Goal: Task Accomplishment & Management: Use online tool/utility

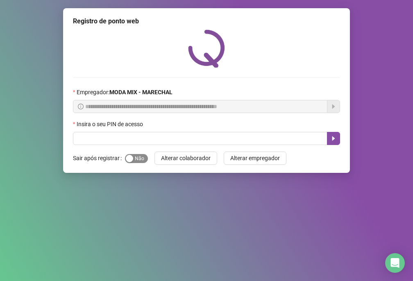
click at [126, 156] on div "button" at bounding box center [129, 158] width 7 height 7
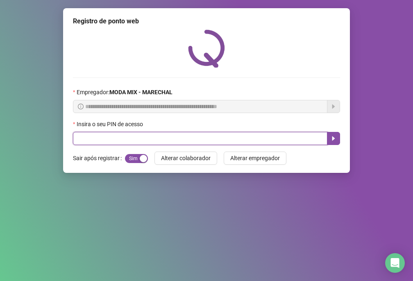
click at [128, 139] on input "text" at bounding box center [200, 138] width 254 height 13
type input "*****"
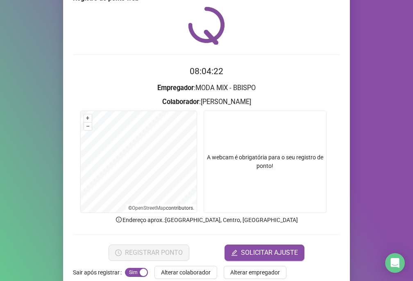
scroll to position [39, 0]
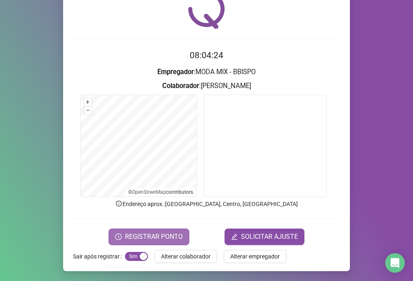
click at [170, 240] on span "REGISTRAR PONTO" at bounding box center [154, 237] width 58 height 10
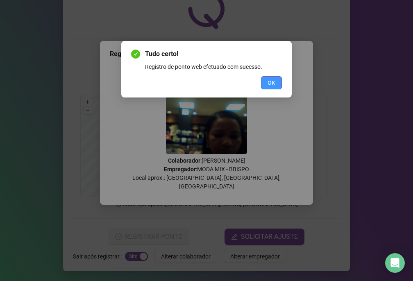
click at [270, 83] on span "OK" at bounding box center [272, 82] width 8 height 9
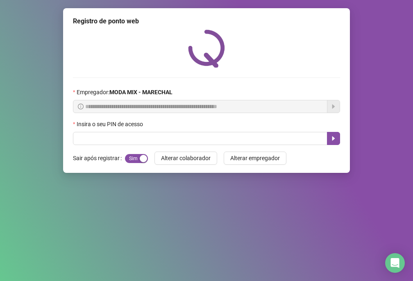
scroll to position [0, 0]
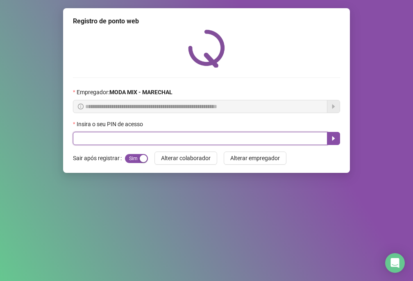
click at [227, 141] on input "text" at bounding box center [200, 138] width 254 height 13
type input "*****"
click at [330, 144] on button "button" at bounding box center [333, 138] width 13 height 13
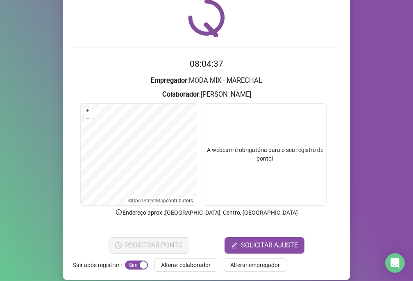
scroll to position [39, 0]
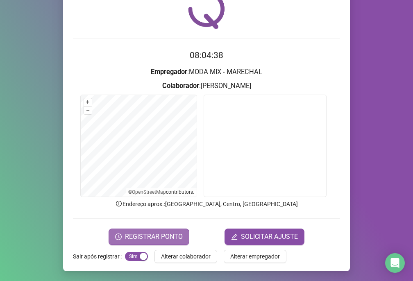
click at [151, 238] on span "REGISTRAR PONTO" at bounding box center [154, 237] width 58 height 10
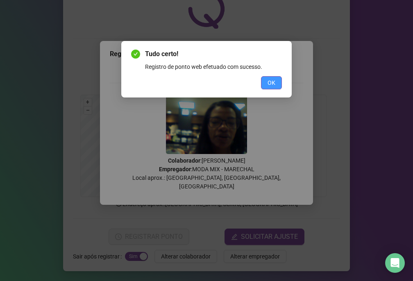
click at [266, 84] on button "OK" at bounding box center [271, 82] width 21 height 13
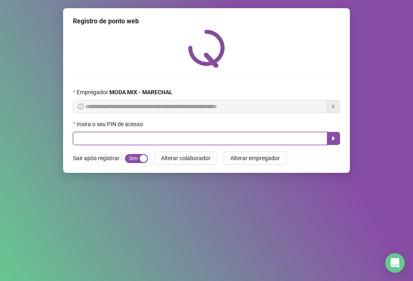
click at [111, 132] on input "text" at bounding box center [200, 138] width 254 height 13
type input "*****"
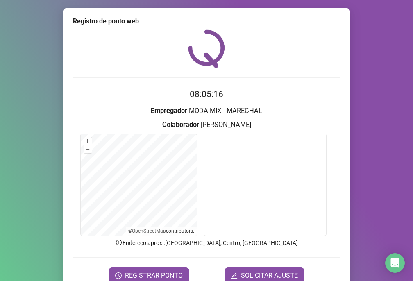
scroll to position [39, 0]
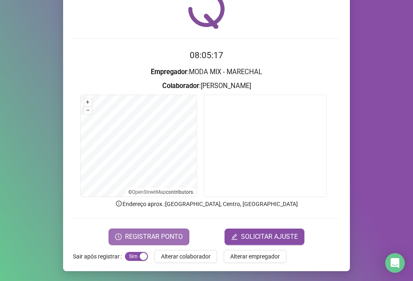
click at [148, 235] on span "REGISTRAR PONTO" at bounding box center [154, 237] width 58 height 10
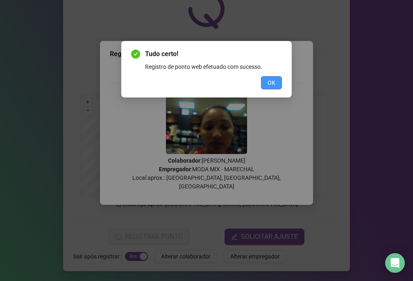
click at [270, 86] on span "OK" at bounding box center [272, 82] width 8 height 9
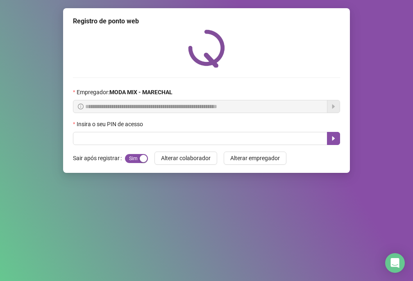
scroll to position [0, 0]
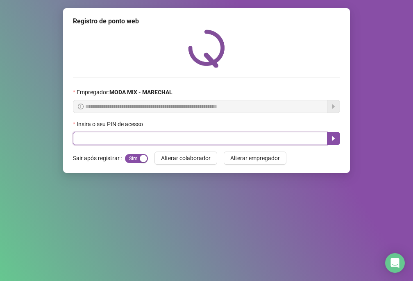
click at [132, 145] on input "text" at bounding box center [200, 138] width 254 height 13
type input "*****"
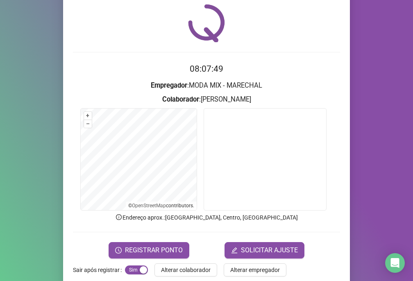
scroll to position [39, 0]
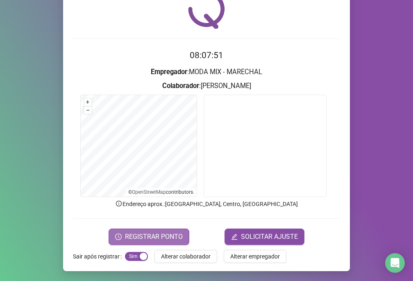
click at [125, 239] on span "REGISTRAR PONTO" at bounding box center [154, 237] width 58 height 10
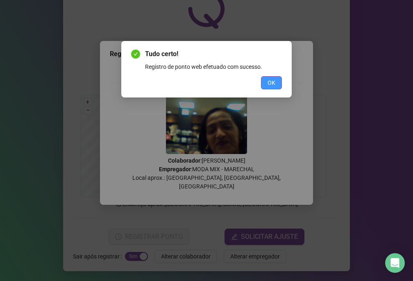
click at [276, 80] on button "OK" at bounding box center [271, 82] width 21 height 13
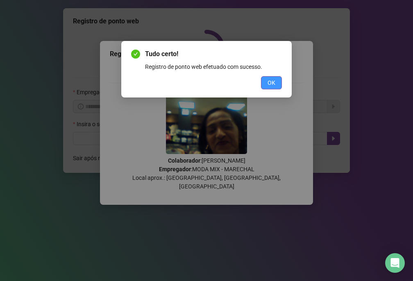
scroll to position [0, 0]
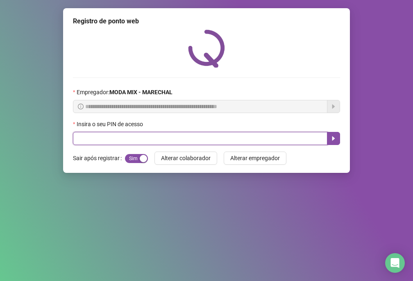
click at [319, 142] on input "text" at bounding box center [200, 138] width 254 height 13
type input "*****"
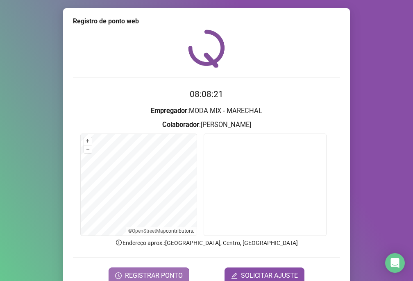
click at [150, 275] on span "REGISTRAR PONTO" at bounding box center [154, 276] width 58 height 10
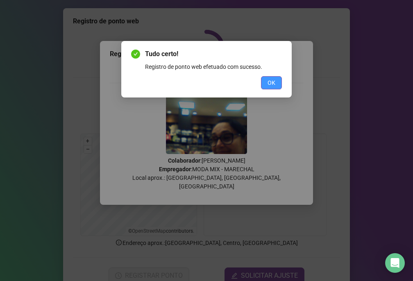
click at [275, 84] on span "OK" at bounding box center [272, 82] width 8 height 9
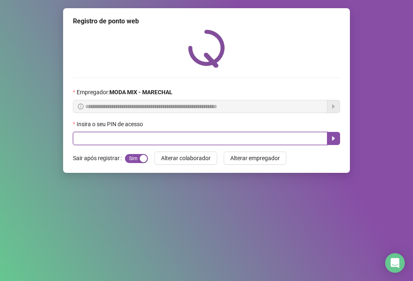
click at [78, 138] on input "text" at bounding box center [200, 138] width 254 height 13
type input "*****"
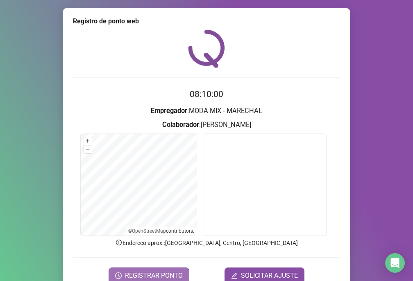
click at [152, 274] on span "REGISTRAR PONTO" at bounding box center [154, 276] width 58 height 10
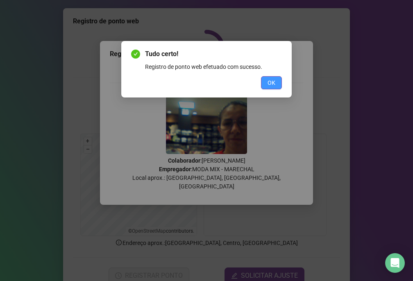
click at [271, 84] on span "OK" at bounding box center [272, 82] width 8 height 9
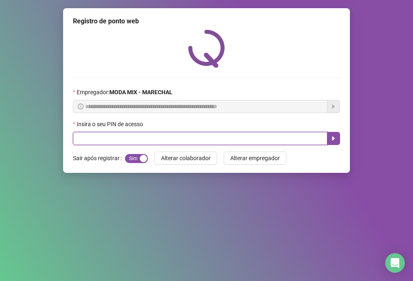
click at [90, 142] on input "text" at bounding box center [200, 138] width 254 height 13
type input "*****"
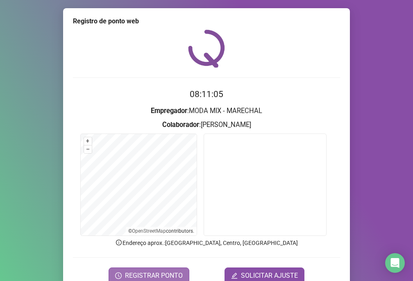
click at [166, 270] on button "REGISTRAR PONTO" at bounding box center [149, 276] width 81 height 16
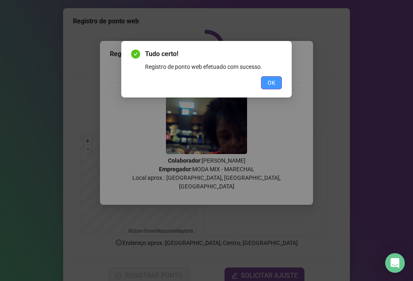
click at [275, 80] on button "OK" at bounding box center [271, 82] width 21 height 13
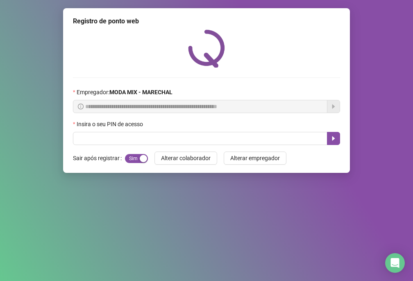
click at [259, 130] on div "Insira o seu PIN de acesso" at bounding box center [206, 126] width 267 height 12
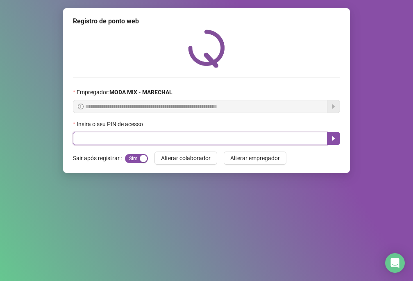
click at [261, 136] on input "text" at bounding box center [200, 138] width 254 height 13
type input "*****"
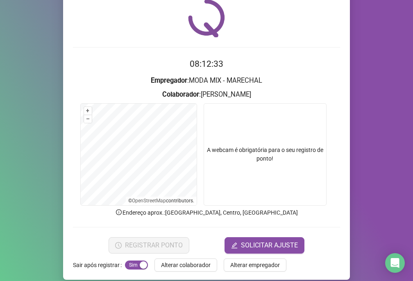
scroll to position [39, 0]
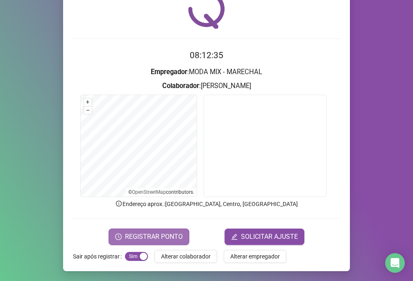
click at [154, 237] on span "REGISTRAR PONTO" at bounding box center [154, 237] width 58 height 10
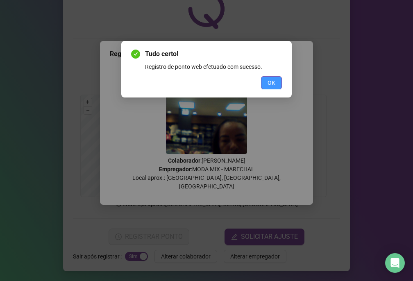
click at [263, 83] on button "OK" at bounding box center [271, 82] width 21 height 13
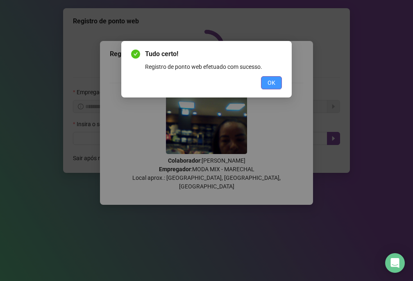
scroll to position [0, 0]
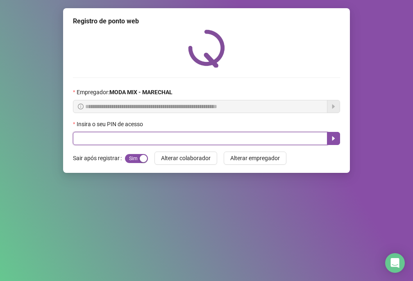
click at [173, 142] on input "text" at bounding box center [200, 138] width 254 height 13
type input "*****"
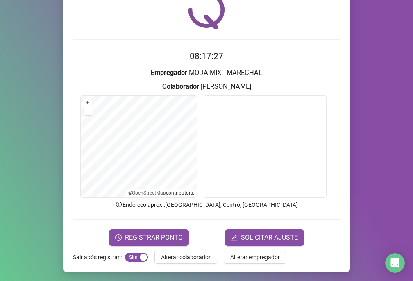
scroll to position [39, 0]
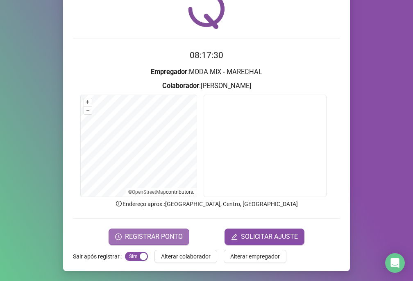
click at [151, 240] on span "REGISTRAR PONTO" at bounding box center [154, 237] width 58 height 10
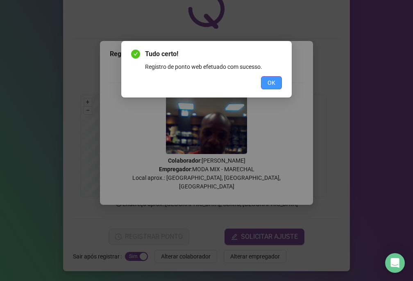
click at [278, 80] on button "OK" at bounding box center [271, 82] width 21 height 13
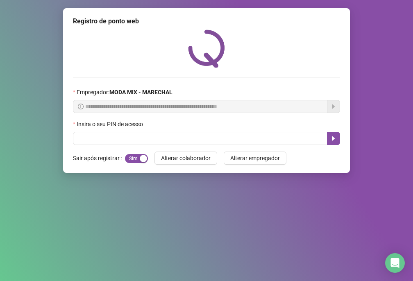
scroll to position [0, 0]
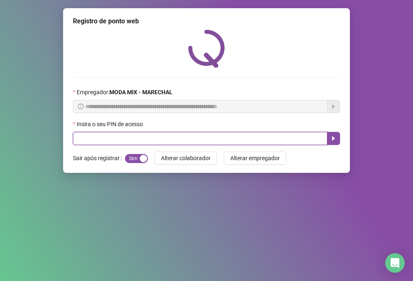
click at [230, 134] on input "text" at bounding box center [200, 138] width 254 height 13
type input "*****"
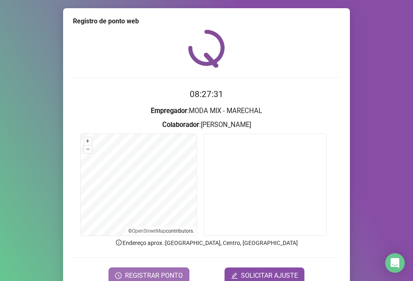
click at [132, 273] on span "REGISTRAR PONTO" at bounding box center [154, 276] width 58 height 10
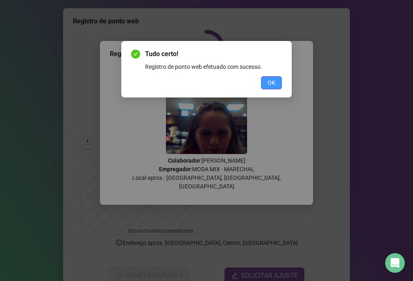
click at [273, 86] on span "OK" at bounding box center [272, 82] width 8 height 9
